Goal: Information Seeking & Learning: Find specific fact

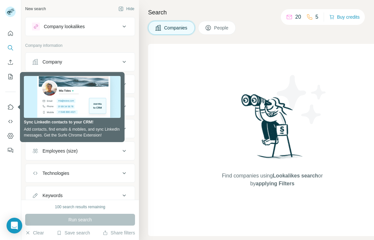
click at [161, 47] on div "Find companies using Lookalikes search or by applying Filters" at bounding box center [272, 140] width 249 height 192
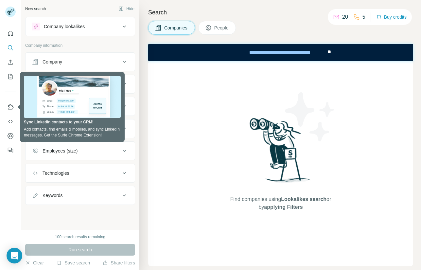
click at [207, 29] on icon at bounding box center [208, 28] width 7 height 7
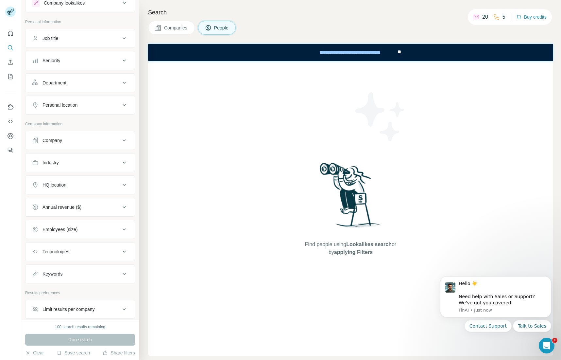
scroll to position [53, 0]
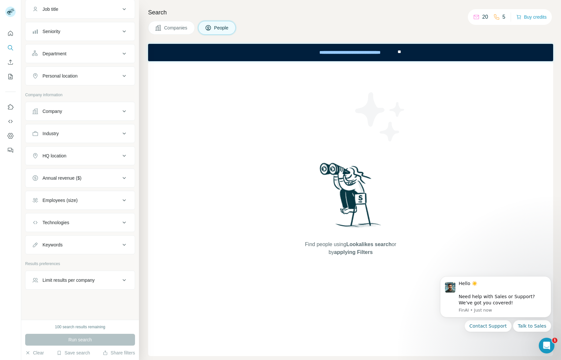
click at [77, 180] on div "Technologies" at bounding box center [76, 222] width 88 height 7
click at [105, 180] on input "text" at bounding box center [80, 239] width 96 height 12
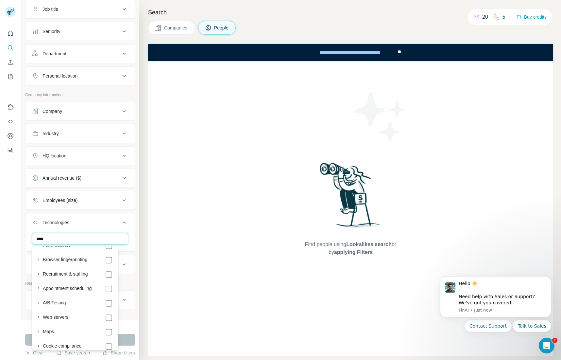
scroll to position [0, 0]
type input "****"
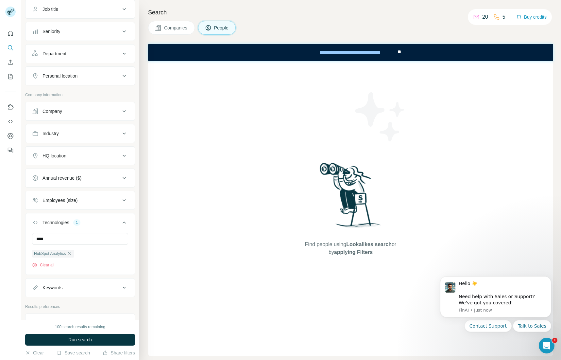
click at [163, 180] on div "Find people using Lookalikes search or by applying Filters" at bounding box center [350, 208] width 405 height 295
click at [122, 180] on button "Run search" at bounding box center [80, 340] width 110 height 12
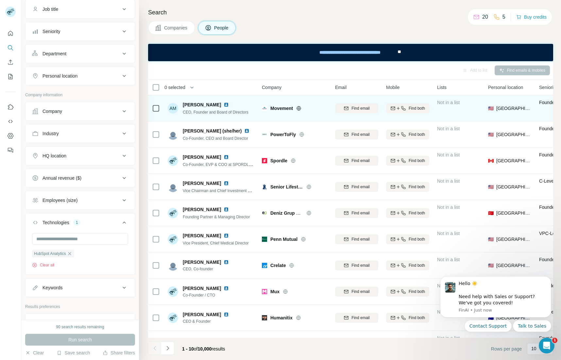
click at [280, 114] on div "Find both" at bounding box center [407, 108] width 43 height 18
click at [280, 109] on span "Find both" at bounding box center [417, 108] width 16 height 6
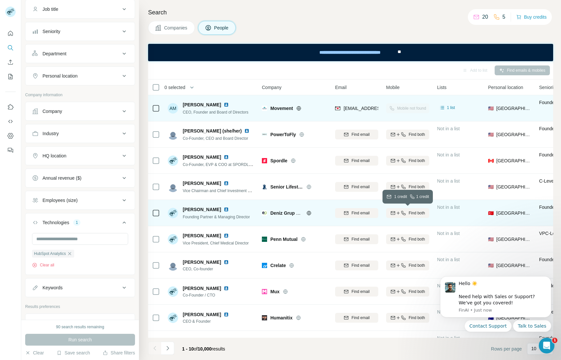
click at [280, 180] on icon "button" at bounding box center [398, 212] width 5 height 5
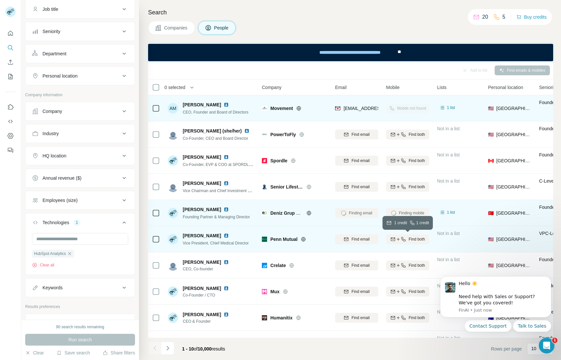
click at [280, 180] on icon "button" at bounding box center [403, 239] width 4 height 4
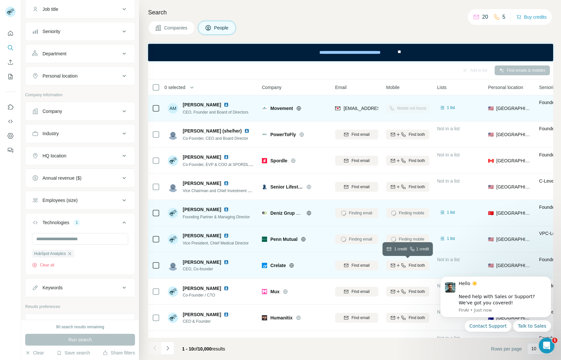
click at [280, 180] on button "Find both" at bounding box center [407, 265] width 43 height 10
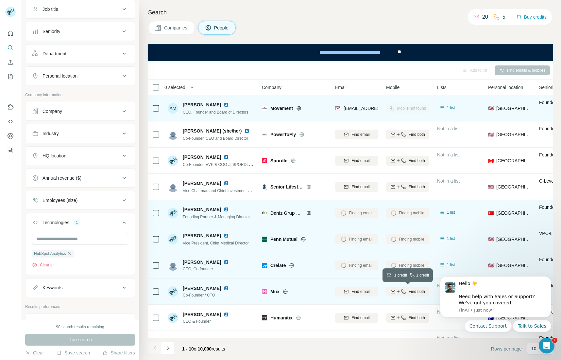
click at [280, 180] on icon "button" at bounding box center [403, 291] width 5 height 5
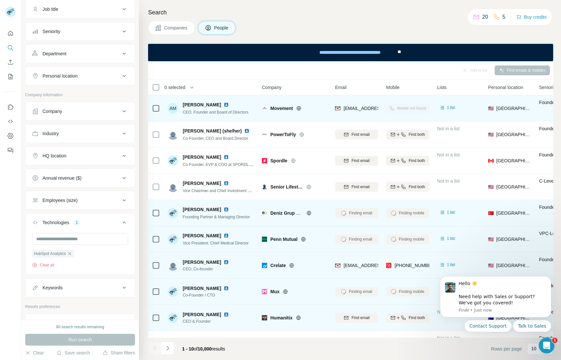
click at [280, 180] on td "Find both" at bounding box center [407, 317] width 51 height 26
click at [280, 180] on div "Find both" at bounding box center [407, 317] width 43 height 18
click at [280, 180] on button "Find both" at bounding box center [407, 318] width 43 height 10
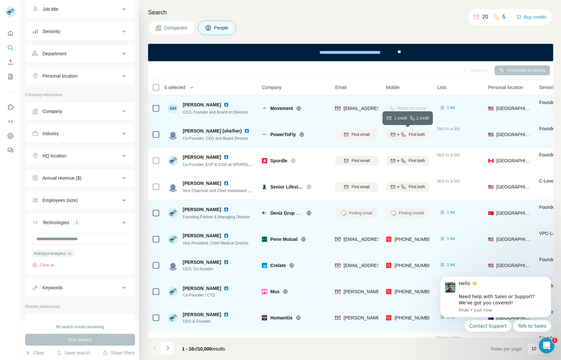
click at [280, 138] on button "Find both" at bounding box center [407, 135] width 43 height 10
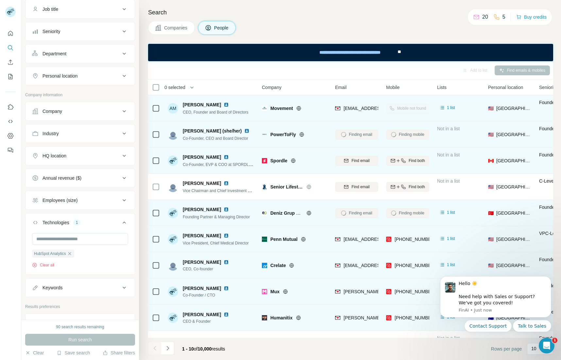
click at [280, 154] on div "Find both" at bounding box center [407, 160] width 43 height 18
click at [280, 158] on icon "button" at bounding box center [403, 160] width 5 height 5
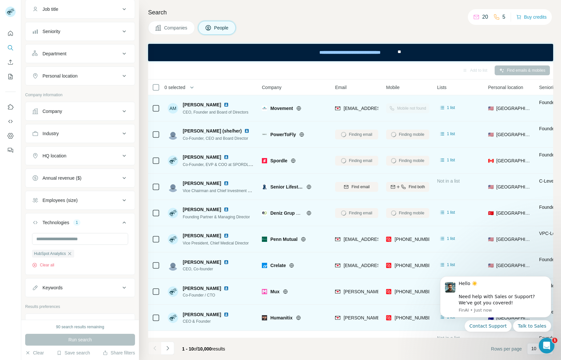
click at [280, 180] on div "Find both" at bounding box center [407, 187] width 43 height 18
click at [280, 180] on button "Find both" at bounding box center [407, 187] width 43 height 10
click at [280, 160] on icon "button" at bounding box center [403, 160] width 5 height 5
click at [280, 180] on button "Find both" at bounding box center [407, 187] width 43 height 10
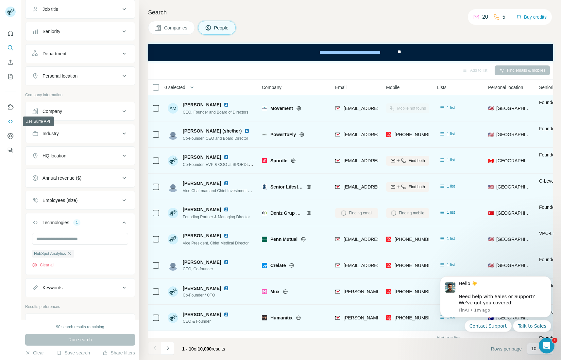
click at [10, 124] on icon "Use Surfe API" at bounding box center [10, 121] width 7 height 7
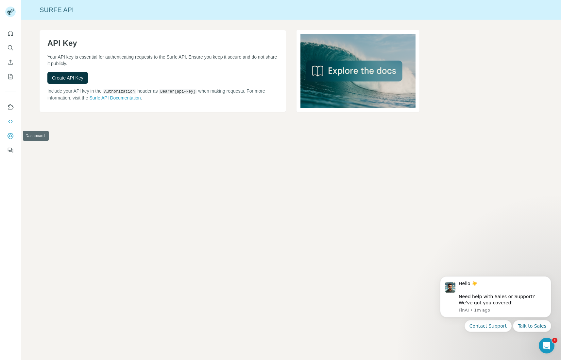
click at [8, 136] on icon "Dashboard" at bounding box center [10, 135] width 7 height 7
